Goal: Entertainment & Leisure: Consume media (video, audio)

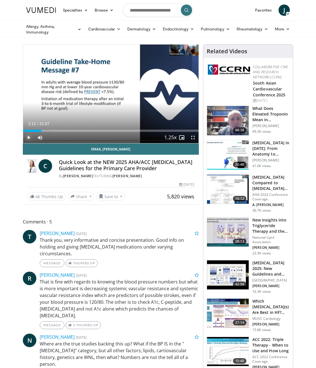
click at [30, 138] on span "Video Player" at bounding box center [28, 137] width 11 height 11
click at [189, 138] on span "Video Player" at bounding box center [192, 137] width 11 height 11
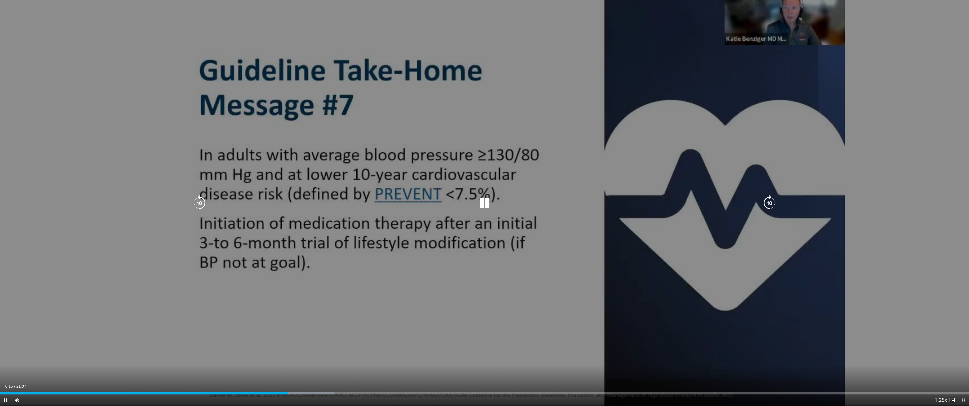
click at [316, 102] on div "10 seconds Tap to unmute" at bounding box center [484, 202] width 969 height 405
click at [316, 199] on icon "Video Player" at bounding box center [485, 203] width 16 height 16
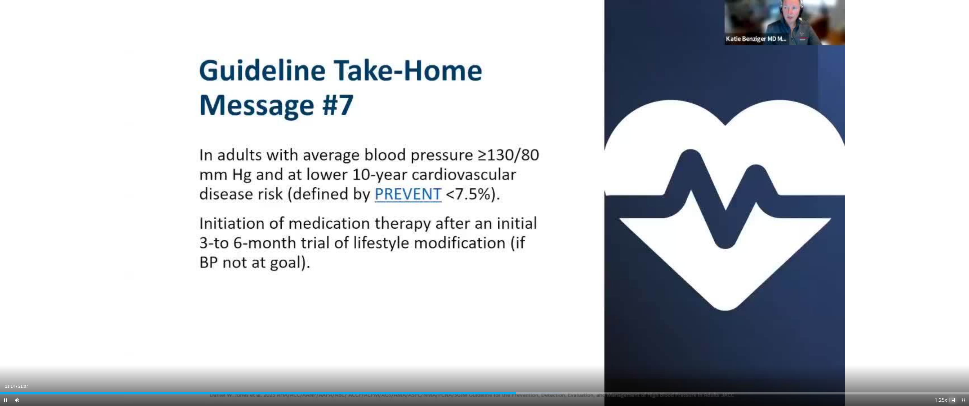
click at [316, 368] on span "Video Player" at bounding box center [952, 399] width 11 height 11
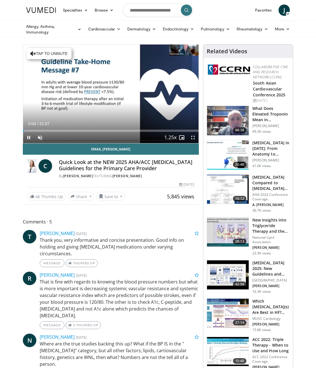
click at [118, 124] on div "Current Time 0:04 / Duration 21:07" at bounding box center [111, 123] width 176 height 5
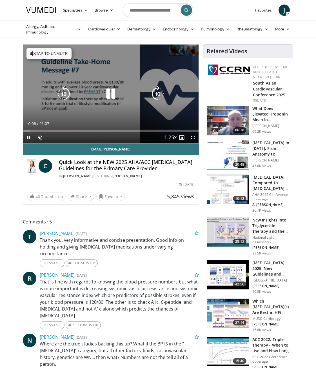
click at [120, 120] on div "10 seconds Tap to unmute" at bounding box center [111, 94] width 176 height 99
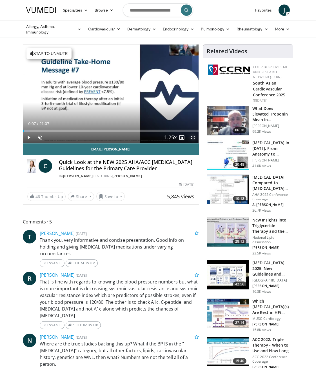
click at [193, 136] on span "Video Player" at bounding box center [192, 137] width 11 height 11
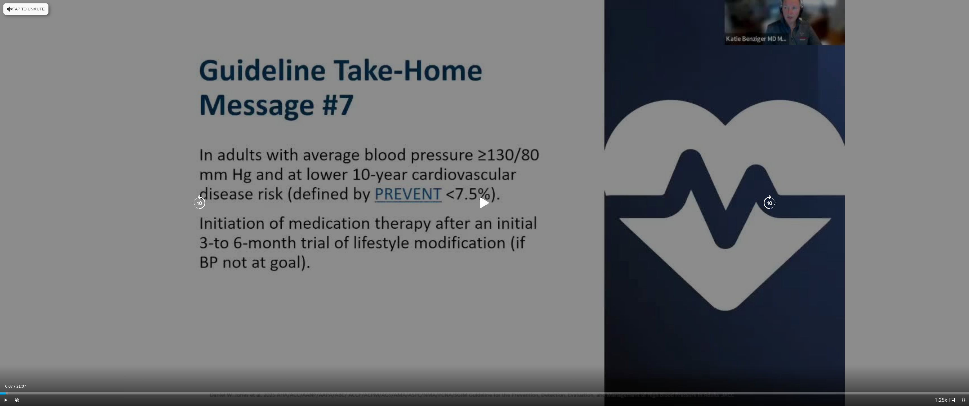
click at [320, 319] on div "10 seconds Tap to unmute" at bounding box center [484, 202] width 969 height 405
click at [320, 202] on icon "Video Player" at bounding box center [485, 203] width 16 height 16
click at [320, 323] on div "10 seconds Tap to unmute" at bounding box center [484, 202] width 969 height 405
drag, startPoint x: 759, startPoint y: 317, endPoint x: 593, endPoint y: 308, distance: 166.5
click at [320, 316] on div "10 seconds Tap to unmute" at bounding box center [484, 202] width 969 height 405
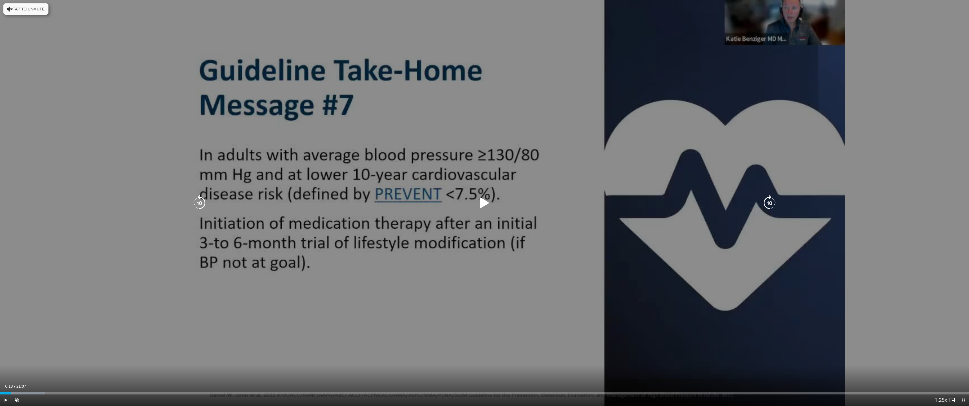
click at [32, 10] on button "Tap to unmute" at bounding box center [25, 8] width 45 height 11
click at [320, 25] on div "10 seconds Tap to unmute" at bounding box center [484, 202] width 969 height 405
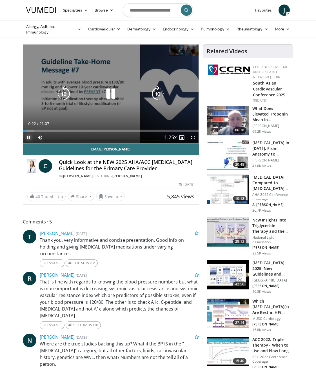
click at [29, 136] on span "Video Player" at bounding box center [28, 137] width 11 height 11
